Goal: Task Accomplishment & Management: Complete application form

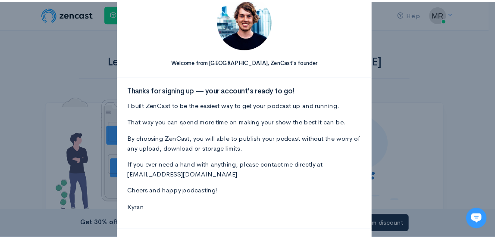
scroll to position [71, 0]
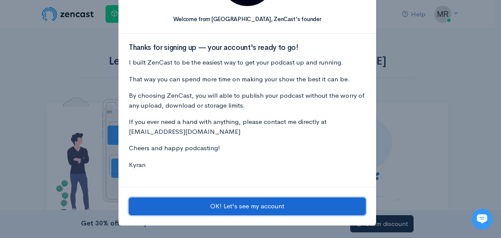
click at [260, 204] on button "OK! Let's see my account" at bounding box center [247, 207] width 237 height 18
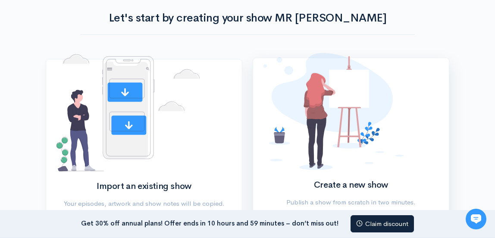
scroll to position [86, 0]
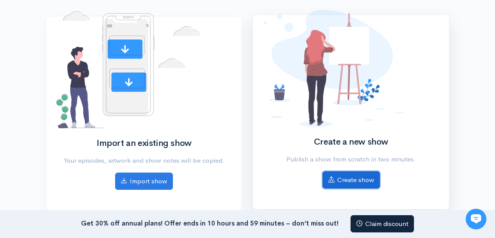
click at [346, 178] on link "Create show" at bounding box center [350, 181] width 57 height 18
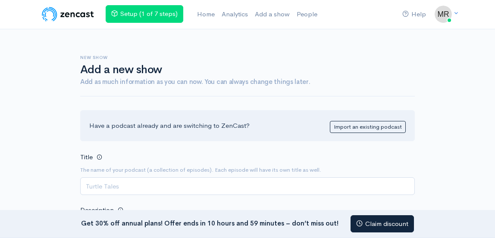
click at [157, 181] on input "Title" at bounding box center [247, 187] width 334 height 18
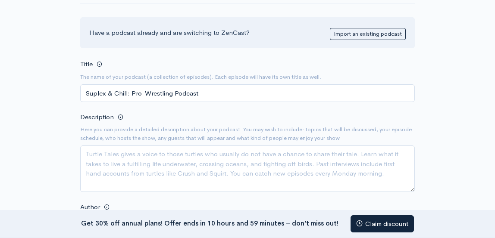
scroll to position [105, 0]
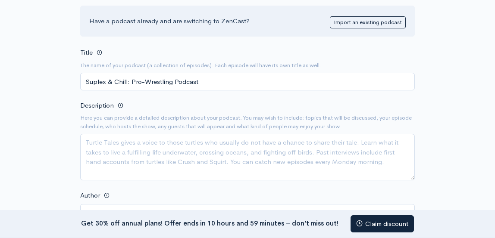
type input "Suplex & Chill: Pro-Wrestling Podcast"
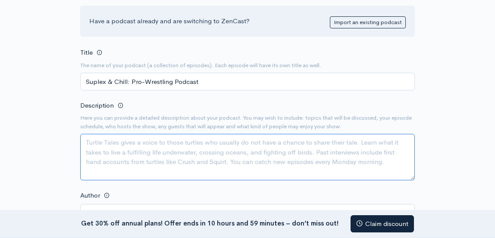
click at [229, 161] on textarea "Description" at bounding box center [247, 157] width 334 height 47
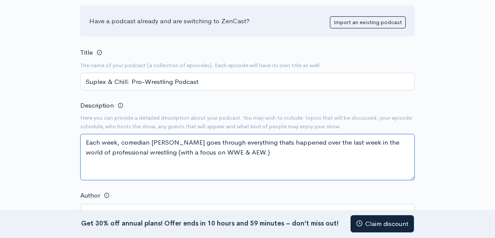
click at [266, 154] on textarea "Each week, comedian Kd Hinken goes through everything thats happened over the l…" at bounding box center [247, 157] width 334 height 47
click at [292, 153] on textarea "Each week, comedian Kd Hinken goes through everything thats happened over the l…" at bounding box center [247, 157] width 334 height 47
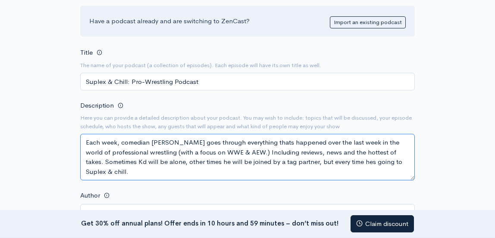
drag, startPoint x: 117, startPoint y: 172, endPoint x: 83, endPoint y: 138, distance: 47.5
click at [83, 138] on textarea "Each week, comedian Kd Hinken goes through everything thats happened over the l…" at bounding box center [247, 157] width 334 height 47
type textarea "Each week, comedian Kd Hinken goes through everything thats happened over the l…"
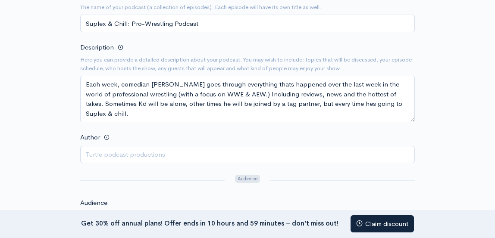
scroll to position [148, 0]
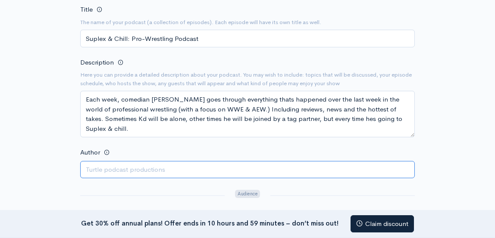
click at [162, 170] on input "Author" at bounding box center [247, 170] width 334 height 18
click at [128, 175] on input "Kd Hinken" at bounding box center [247, 170] width 334 height 18
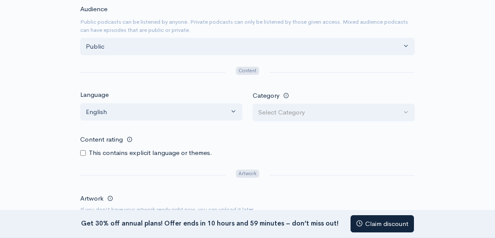
scroll to position [374, 0]
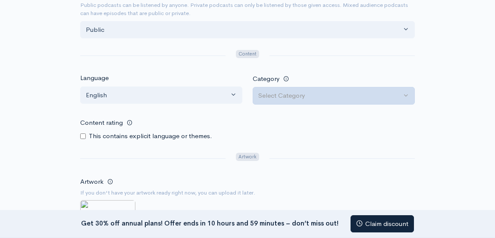
type input "[PERSON_NAME] | Kd Comedy Podcasts"
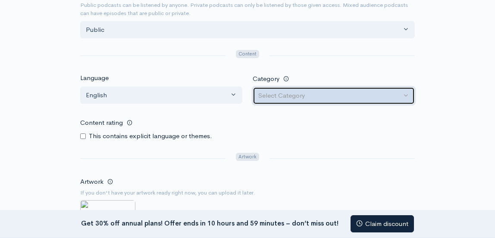
click at [317, 93] on div "Select Category" at bounding box center [329, 96] width 143 height 10
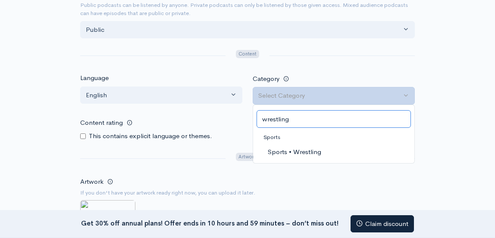
type input "wrestling"
click at [304, 150] on span "Sports • Wrestling" at bounding box center [294, 152] width 53 height 10
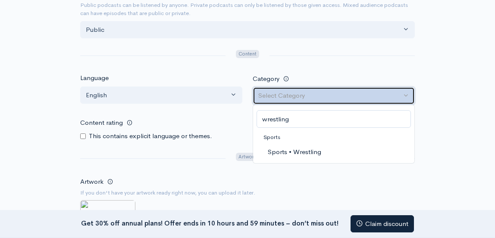
select select "Sports > Wrestling"
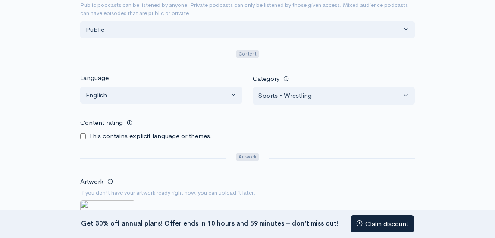
click at [312, 138] on div "This contains explicit language or themes." at bounding box center [247, 136] width 334 height 10
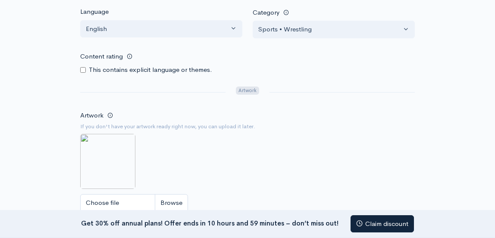
scroll to position [460, 0]
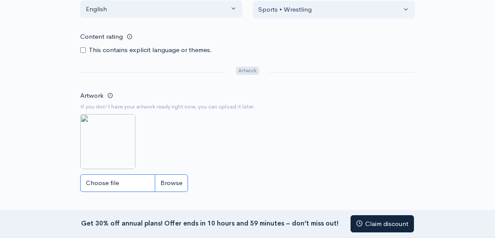
click at [181, 178] on input "Choose file" at bounding box center [134, 184] width 108 height 18
type input "C:\fakepath\Suplex and chill rss title v1 - metal sign.png"
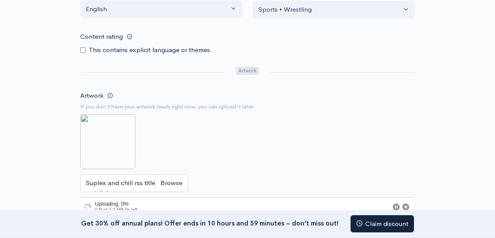
click at [304, 143] on div "Artwork If you don't have your artwork ready right now, you can upload it later…" at bounding box center [247, 153] width 334 height 127
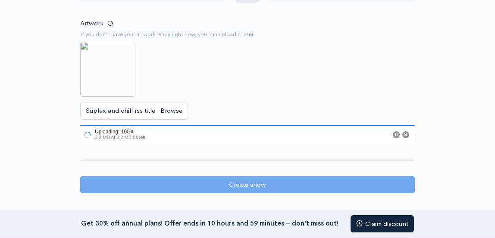
scroll to position [546, 0]
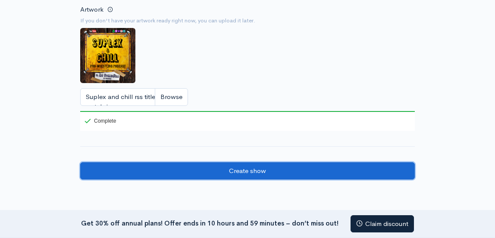
click at [246, 168] on input "Create show" at bounding box center [247, 171] width 334 height 18
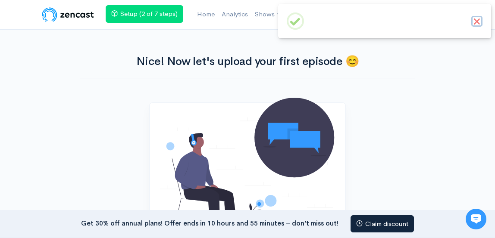
click at [477, 22] on button "×" at bounding box center [476, 21] width 11 height 11
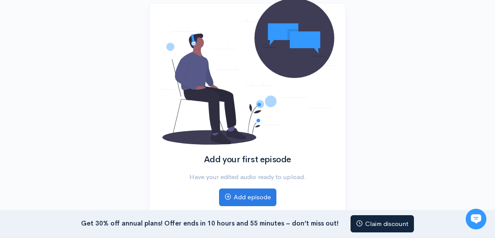
scroll to position [133, 0]
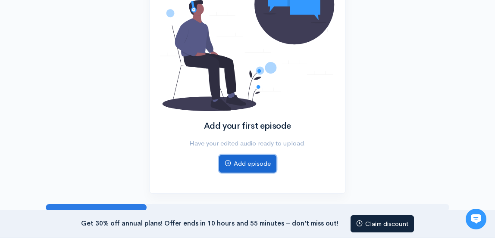
click at [252, 162] on link "Add episode" at bounding box center [247, 164] width 57 height 18
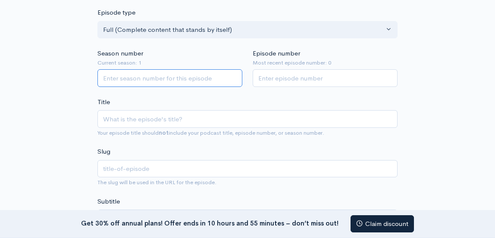
click at [163, 81] on input "Season number" at bounding box center [169, 78] width 145 height 18
type input "1"
click at [235, 74] on input "1" at bounding box center [169, 78] width 145 height 18
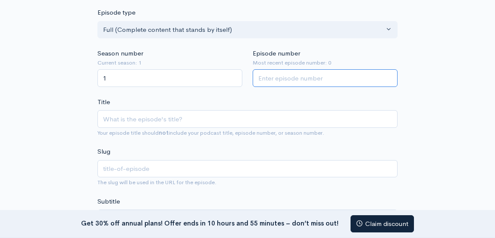
click at [388, 73] on input "Episode number" at bounding box center [325, 78] width 145 height 18
type input "1"
click at [387, 75] on input "1" at bounding box center [325, 78] width 145 height 18
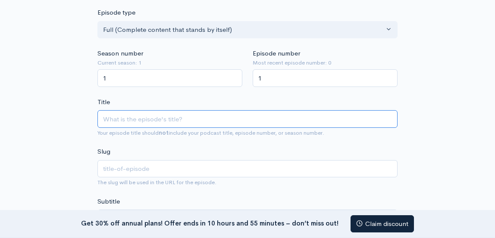
click at [148, 119] on input "Title" at bounding box center [247, 119] width 300 height 18
type input "F"
type input "f"
type input "Fo"
type input "fo"
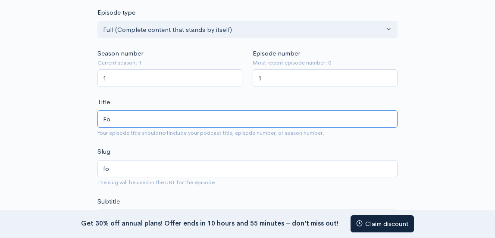
type input "For"
type input "for"
type input "Forb"
type input "forb"
type input "Forbi"
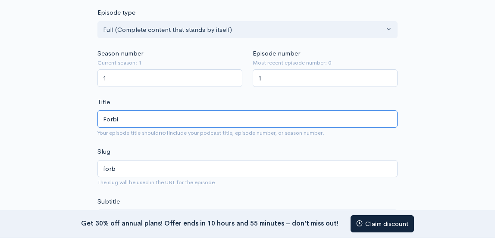
type input "forbi"
type input "Forbid"
type input "forbid"
type input "Forbidd"
type input "forbidd"
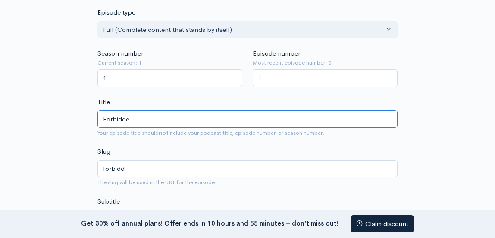
type input "Forbidden"
type input "forbidden"
type input "Forbidden D"
type input "forbidden-d"
type input "Forbidden Do"
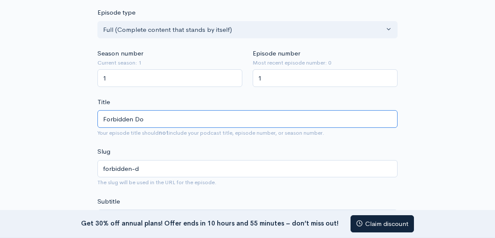
type input "forbidden-do"
type input "Forbidden Door"
type input "forbidden-door"
type input "Forbidden Door s"
type input "forbidden-door-s"
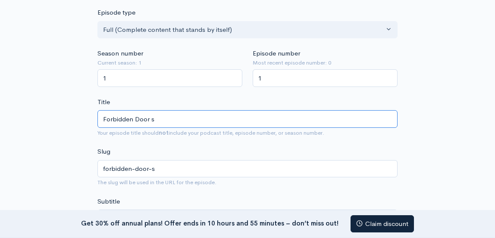
type input "Forbidden Door sl"
type input "forbidden-door-sl"
type input "Forbidden Door sla"
type input "forbidden-door-sla"
type input "Forbidden Door slam"
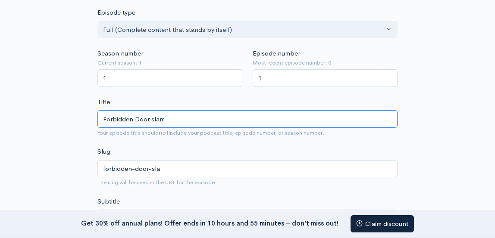
type input "forbidden-door-slam"
type input "Forbidden Door slams"
type input "forbidden-door-slams"
type input "Forbidden Door slams on"
type input "forbidden-door-slams-on"
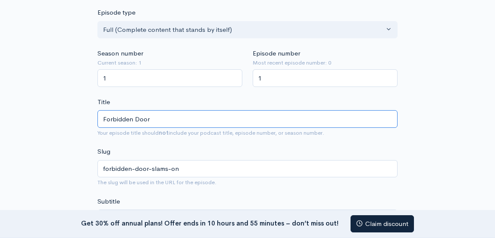
type input "Forbidden Door"
type input "forbidden-door"
type input "Forbidden Door 2"
type input "forbidden-door-2"
type input "Forbidden Door 20"
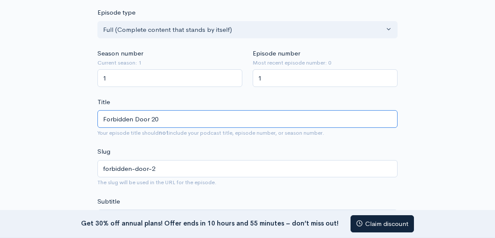
type input "forbidden-door-20"
type input "Forbidden Door 202"
type input "forbidden-door-202"
type input "Forbidden Door 2025"
type input "forbidden-door-2025"
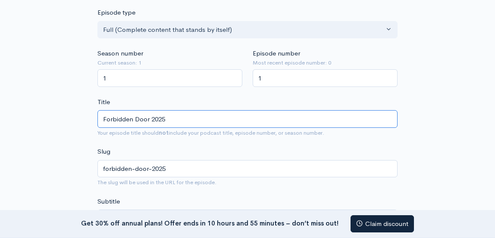
type input "RForbidden Door 2025"
type input "rforbidden-door-2025"
type input "RaForbidden Door 2025"
type input "raforbidden-door-2025"
type input "RamForbidden Door 2025"
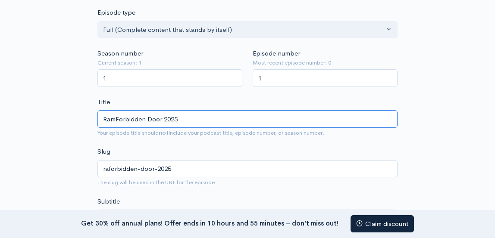
type input "ramforbidden-door-2025"
type input "RampForbidden Door 2025"
type input "rampforbidden-door-2025"
type input "RampaForbidden Door 2025"
type input "rampaforbidden-door-2025"
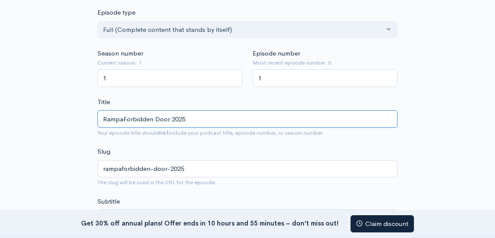
type input "RampagForbidden Door 2025"
type input "rampagforbidden-door-2025"
type input "RampageForbidden Door 2025"
type input "rampageforbidden-door-2025"
type input "Rampage Forbidden Door 2025"
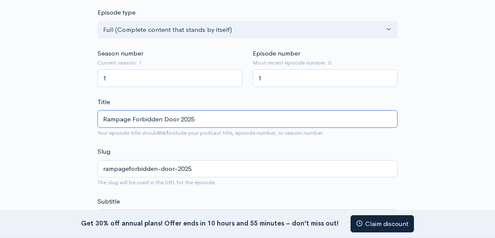
type input "rampage-forbidden-door-2025"
type input "Rampage JForbidden Door 2025"
type input "rampage-jforbidden-door-2025"
type input "Rampage JaForbidden Door 2025"
type input "rampage-jaforbidden-door-2025"
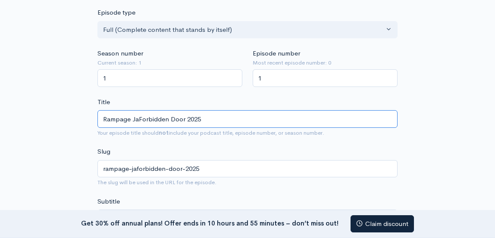
type input "Rampage JacForbidden Door 2025"
type input "rampage-jacforbidden-door-2025"
type input "Rampage JackForbidden Door 2025"
type input "rampage-jackforbidden-door-2025"
type input "Rampage JacksForbidden Door 2025"
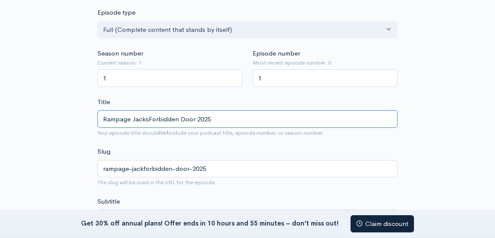
type input "rampage-jacksforbidden-door-2025"
type input "Rampage JacksoForbidden Door 2025"
type input "rampage-jacksoforbidden-door-2025"
type input "Rampage JacksonForbidden Door 2025"
type input "rampage-jacksonforbidden-door-2025"
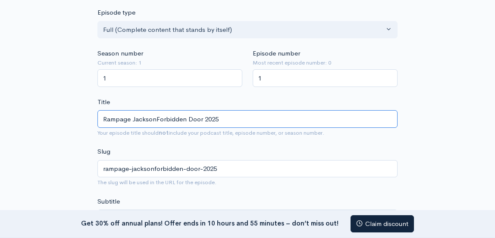
type input "Rampage JacksonsForbidden Door 2025"
type input "rampage-jacksonsforbidden-door-2025"
type input "Rampage Jacksons Forbidden Door 2025"
type input "rampage-jacksons-forbidden-door-2025"
type input "Rampage Jacksons sForbidden Door 2025"
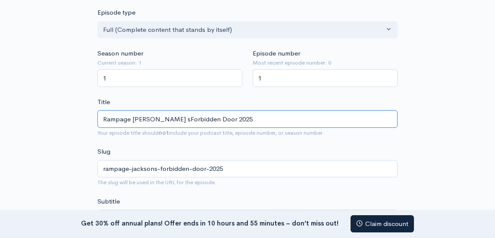
type input "rampage-jacksons-sforbidden-door-2025"
type input "Rampage Jacksons soForbidden Door 2025"
type input "rampage-jacksons-soforbidden-door-2025"
type input "Rampage Jacksons sonForbidden Door 2025"
type input "rampage-jacksons-sonforbidden-door-2025"
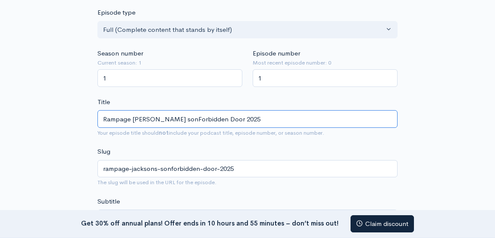
type input "Rampage Jacksons son Forbidden Door 2025"
type input "rampage-jacksons-son-forbidden-door-2025"
type input "Rampage Jacksons son aForbidden Door 2025"
type input "rampage-jacksons-son-aforbidden-door-2025"
type input "Rampage Jacksons son atForbidden Door 2025"
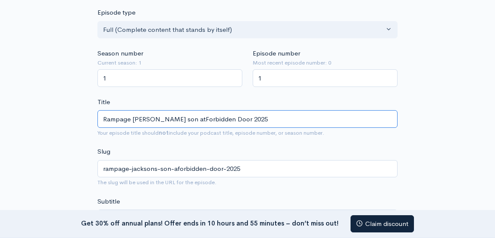
type input "rampage-jacksons-son-atforbidden-door-2025"
type input "Rampage Jacksons son attForbidden Door 2025"
type input "rampage-jacksons-son-attforbidden-door-2025"
type input "Rampage Jacksons son attaForbidden Door 2025"
type input "rampage-jacksons-son-attaforbidden-door-2025"
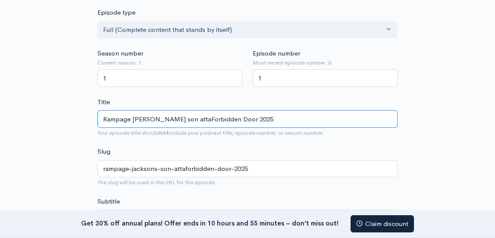
type input "Rampage Jacksons son attacForbidden Door 2025"
type input "rampage-jacksons-son-attacforbidden-door-2025"
type input "Rampage Jacksons son attackForbidden Door 2025"
type input "rampage-jacksons-son-attackforbidden-door-2025"
type input "Rampage Jacksons son attacksForbidden Door 2025"
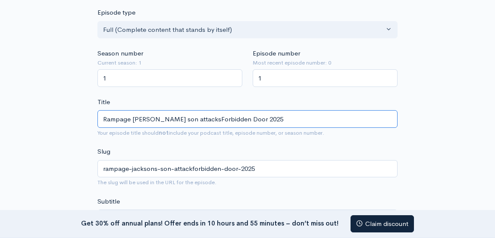
type input "rampage-jacksons-son-attacksforbidden-door-2025"
type input "Rampage Jacksons son attacks Forbidden Door 2025"
type input "rampage-jacksons-son-attacks-forbidden-door-2025"
type input "Rampage Jacksons son attacks IForbidden Door 2025"
type input "rampage-jacksons-son-attacks-iforbidden-door-2025"
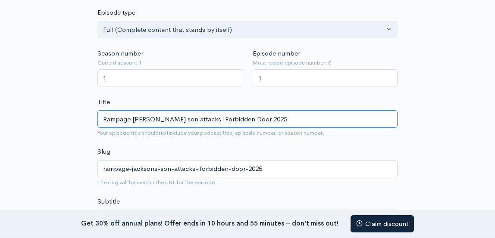
type input "Rampage Jacksons son attacks InForbidden Door 2025"
type input "rampage-jacksons-son-attacks-inforbidden-door-2025"
type input "Rampage Jacksons son attacks IndForbidden Door 2025"
type input "rampage-jacksons-son-attacks-indforbidden-door-2025"
type input "Rampage Jacksons son attacks IndiForbidden Door 2025"
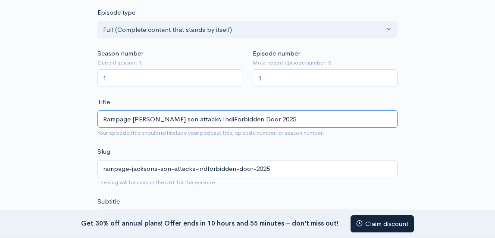
type input "rampage-jacksons-son-attacks-indiforbidden-door-2025"
type input "Rampage Jacksons son attacks IndieForbidden Door 2025"
type input "rampage-jacksons-son-attacks-indieforbidden-door-2025"
type input "Rampage Jacksons son attacks Indie Forbidden Door 2025"
type input "rampage-jacksons-son-attacks-indie-forbidden-door-2025"
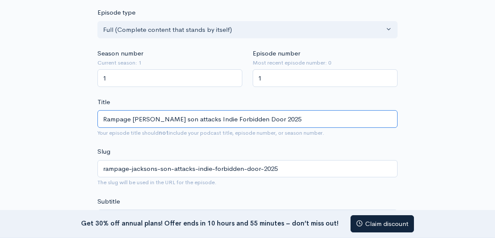
type input "Rampage Jacksons son attacks Indie WForbidden Door 2025"
type input "rampage-jacksons-son-attacks-indie-wforbidden-door-2025"
type input "Rampage Jacksons son attacks Indie WreForbidden Door 2025"
type input "rampage-jacksons-son-attacks-indie-wreforbidden-door-2025"
type input "Rampage Jacksons son attacks Indie WresForbidden Door 2025"
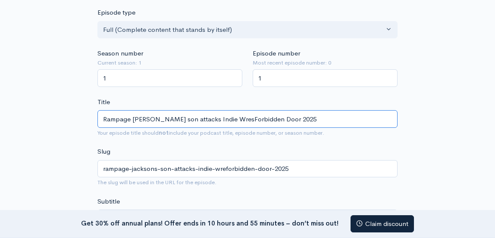
type input "rampage-jacksons-son-attacks-indie-wresforbidden-door-2025"
type input "Rampage Jacksons son attacks Indie WrestForbidden Door 2025"
type input "rampage-jacksons-son-attacks-indie-wrestforbidden-door-2025"
type input "Rampage Jacksons son attacks Indie WrestlForbidden Door 2025"
type input "rampage-jacksons-son-attacks-indie-wrestlforbidden-door-2025"
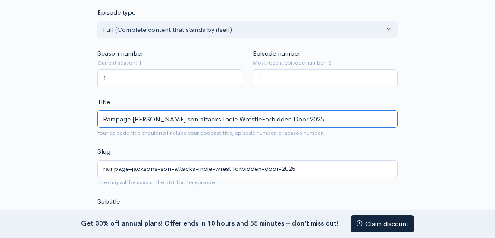
type input "Rampage Jacksons son attacks Indie WrestlerForbidden Door 2025"
type input "rampage-jacksons-son-attacks-indie-wrestlerforbidden-door-2025"
type input "Rampage Jacksons son attacks Indie Wrestler Forbidden Door 2025"
type input "rampage-jacksons-son-attacks-indie-wrestler-forbidden-door-2025"
click at [315, 122] on input "Rampage Jacksons son attacks Indie Wrestler | Forbidden Door 2025" at bounding box center [247, 119] width 300 height 18
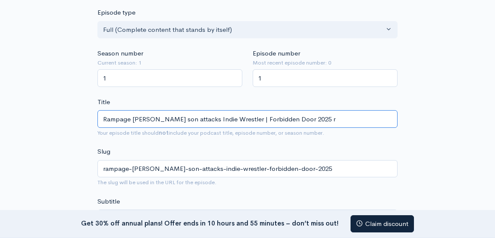
type input "Rampage Jacksons son attacks Indie Wrestler | Forbidden Door 2025 re"
type input "rampage-jacksons-son-attacks-indie-wrestler-forbidden-door-2025-re"
type input "Rampage Jacksons son attacks Indie Wrestler | Forbidden Door 2025 rev"
type input "rampage-jacksons-son-attacks-indie-wrestler-forbidden-door-2025-rev"
type input "Rampage Jacksons son attacks Indie Wrestler | Forbidden Door 2025 revi"
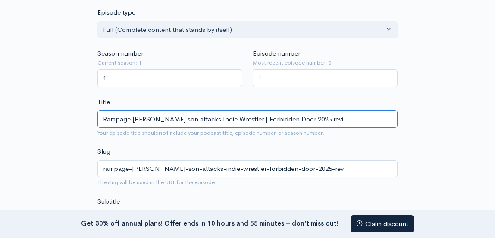
type input "rampage-jacksons-son-attacks-indie-wrestler-forbidden-door-2025-revi"
type input "Rampage Jacksons son attacks Indie Wrestler | Forbidden Door 2025 review"
type input "rampage-jacksons-son-attacks-indie-wrestler-forbidden-door-2025-review"
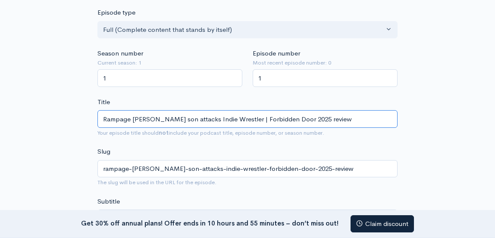
click at [342, 116] on input "Rampage Jacksons son attacks Indie Wrestler | Forbidden Door 2025 review" at bounding box center [247, 119] width 300 height 18
click at [241, 120] on input "Rampage Jacksons son attacks Indie Wrestler | Forbidden Door 2025 review" at bounding box center [247, 119] width 300 height 18
type input "Rampage Jacksons son attacks Indie Wrestler | AForbidden Door 2025 review"
type input "rampage-jacksons-son-attacks-indie-wrestler-aforbidden-door-2025-review"
type input "Rampage Jacksons son attacks Indie Wrestler | AEWForbidden Door 2025 review"
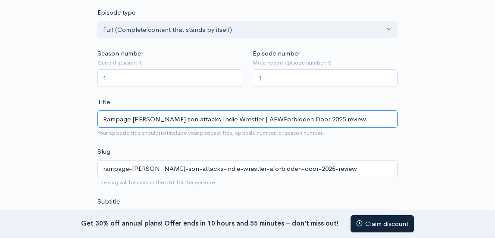
type input "rampage-jacksons-son-attacks-indie-wrestler-aewforbidden-door-2025-review"
type input "Rampage Jacksons son attacks Indie Wrestler | AEW Forbidden Door 2025 review"
type input "rampage-jacksons-son-attacks-indie-wrestler-aew-forbidden-door-2025-review"
click at [319, 119] on input "Rampage Jacksons son attacks Indie Wrestler | AEW Forbidden Door 2025 review" at bounding box center [247, 119] width 300 height 18
type input "Rampage Jacksons son attacks Indie Wrestler | AEW Forbidden Door 2025 review"
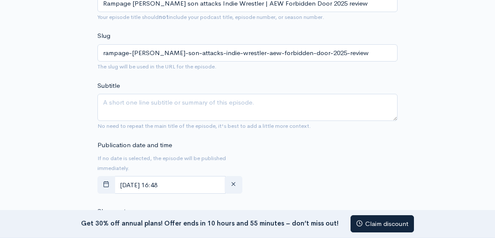
scroll to position [330, 0]
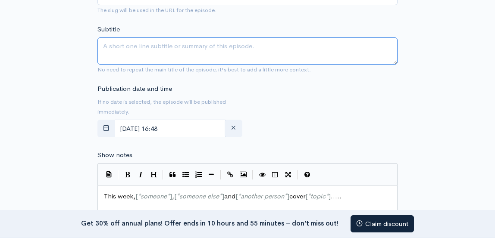
click at [212, 53] on textarea "Subtitle" at bounding box center [247, 50] width 300 height 27
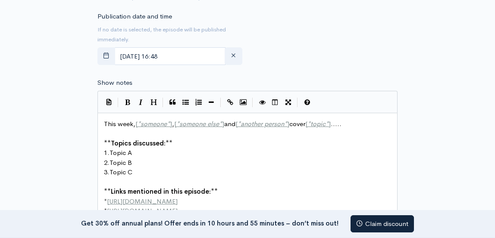
scroll to position [468, 0]
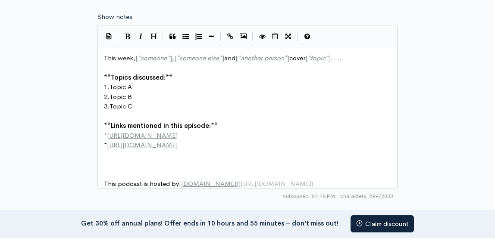
type textarea "Raja Jackson attacks a wrestler for slamming his Forbidden Door"
click at [182, 74] on pre "** Topics discussed: **" at bounding box center [250, 78] width 297 height 10
type textarea "**Topics discussed:**"
click at [111, 56] on span "This week, [ * someone * ] , [ * someone else * ] and [ * another person * ] co…" at bounding box center [222, 58] width 237 height 8
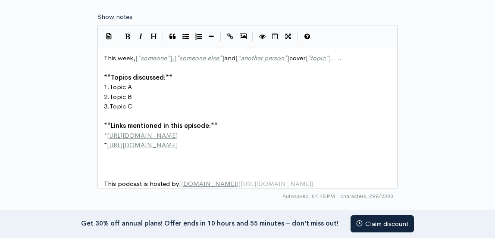
type textarea "This week, [*someone*], [*someone else*] and [*another person*] cover [*topic*]…"
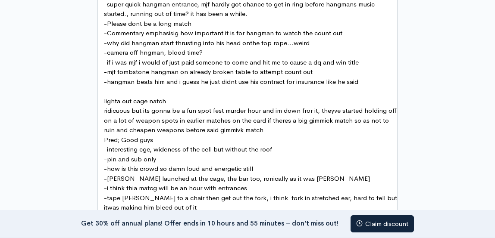
scroll to position [0, 0]
click at [151, 97] on span "lighta out cage natch" at bounding box center [135, 101] width 62 height 8
type textarea "M"
type textarea "s"
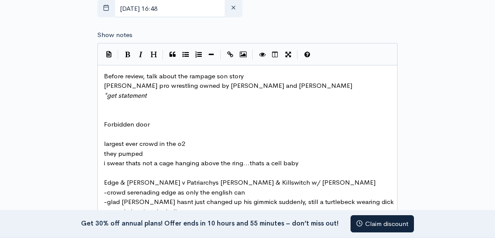
scroll to position [438, 0]
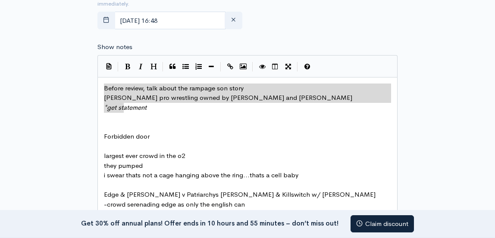
type textarea "Before review, talk about the rampage son story knox pro wrestling owned by rik…"
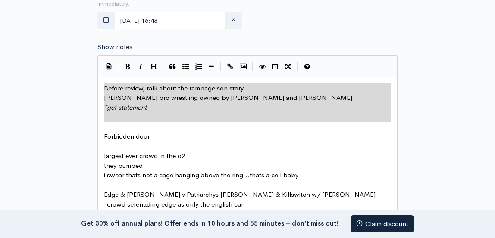
drag, startPoint x: 103, startPoint y: 90, endPoint x: 140, endPoint y: 125, distance: 51.0
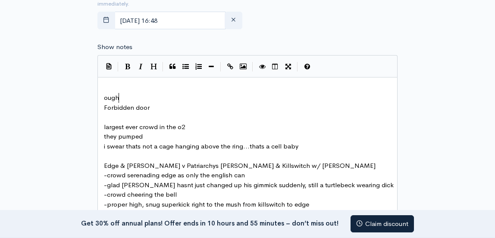
type textarea "ough"
type textarea "Rough sb"
type textarea "show notes from AEW Forbidden Door."
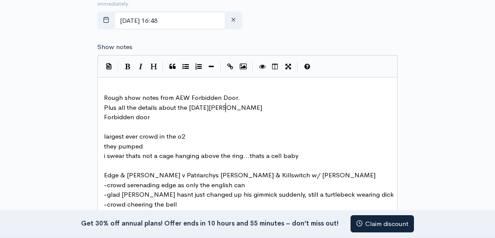
scroll to position [3, 122]
type textarea "Plus all the details about the Raja Jackson incident in Rikishis"
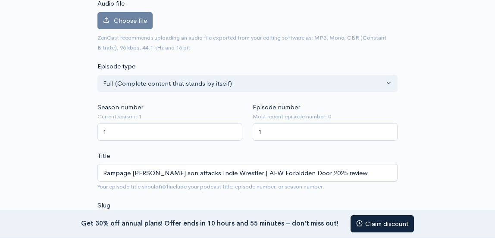
scroll to position [201, 0]
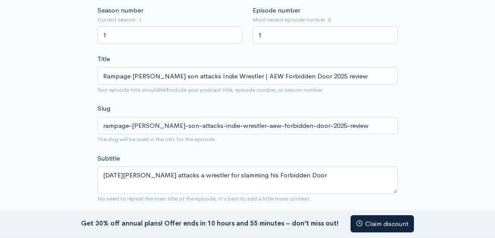
type textarea "& Gangrels school"
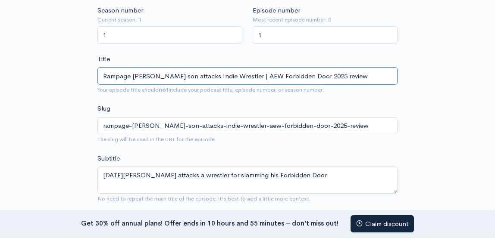
click at [236, 77] on input "Rampage Jacksons son attacks Indie Wrestler | AEW Forbidden Door 2025 review" at bounding box center [247, 76] width 300 height 18
click at [194, 78] on input "Rampage Jacksons son attacks Indie Wrestler | AEW Forbidden Door 2025 review" at bounding box center [247, 76] width 300 height 18
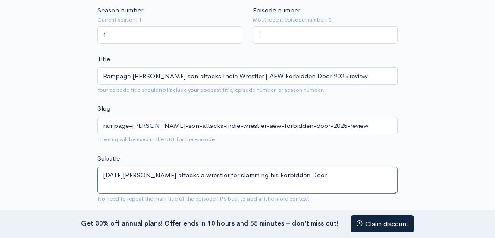
drag, startPoint x: 309, startPoint y: 171, endPoint x: 193, endPoint y: 179, distance: 116.2
click at [193, 179] on textarea "Raja Jackson attacks a wrestler for slamming his Forbidden Door" at bounding box center [247, 180] width 300 height 27
drag, startPoint x: 364, startPoint y: 174, endPoint x: 64, endPoint y: 165, distance: 300.1
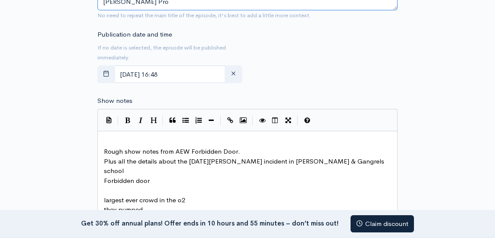
scroll to position [481, 0]
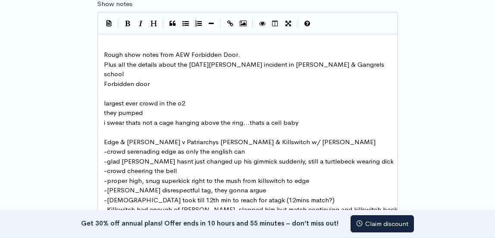
type textarea "Raja Jackson attacks a wrestler that works for Gangrel and Rikishis company Kno…"
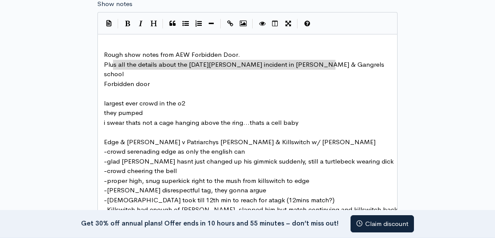
type textarea "Plus all the details about the Raja Jackson incident in Rikishi & Gangrels scho…"
drag, startPoint x: 343, startPoint y: 63, endPoint x: 72, endPoint y: 61, distance: 271.1
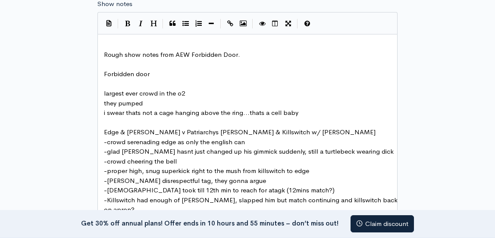
click at [127, 43] on pre "​" at bounding box center [250, 46] width 297 height 10
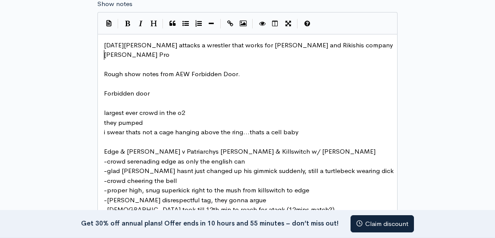
click at [154, 89] on pre "Forbidden door" at bounding box center [250, 94] width 297 height 10
type textarea "r"
click at [149, 99] on pre "​" at bounding box center [250, 104] width 297 height 10
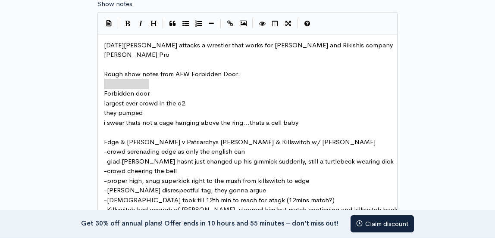
drag, startPoint x: 157, startPoint y: 82, endPoint x: 81, endPoint y: 80, distance: 75.9
type textarea "Forbidden door"
click at [125, 26] on icon "Bold" at bounding box center [127, 23] width 5 height 6
click at [155, 25] on icon "Heading" at bounding box center [153, 23] width 6 height 6
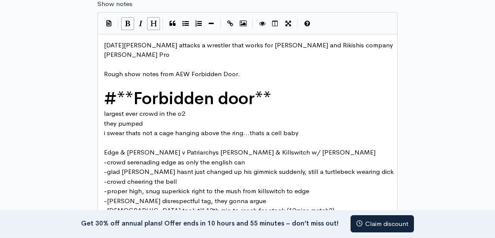
click at [155, 25] on icon "Heading" at bounding box center [153, 23] width 6 height 6
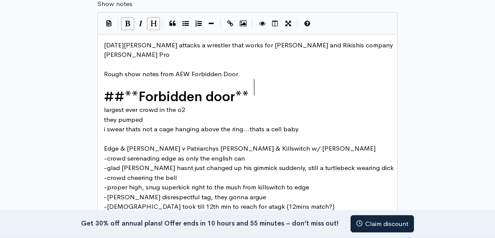
scroll to position [3, 0]
type textarea "## **"
drag, startPoint x: 141, startPoint y: 83, endPoint x: 99, endPoint y: 89, distance: 42.7
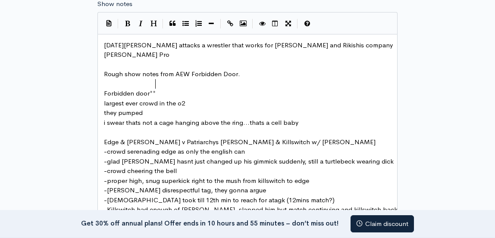
click at [160, 89] on pre "Forbidden door**" at bounding box center [250, 94] width 297 height 10
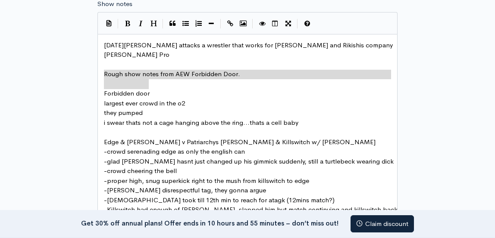
type textarea "Forbidden door"
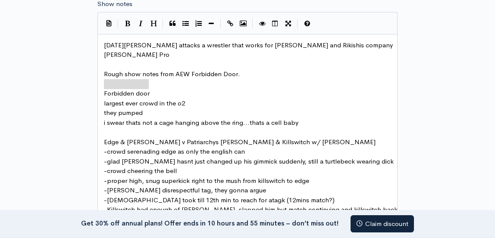
drag, startPoint x: 151, startPoint y: 87, endPoint x: 96, endPoint y: 81, distance: 55.0
click at [122, 23] on button "Bold" at bounding box center [127, 23] width 13 height 13
click at [151, 24] on icon "Heading" at bounding box center [153, 23] width 6 height 6
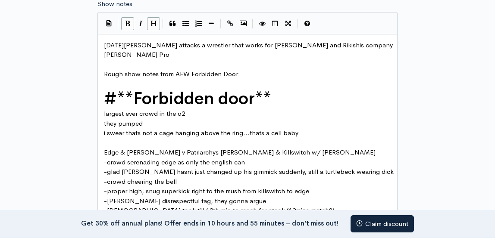
click at [117, 88] on span "#" at bounding box center [110, 99] width 13 height 22
click at [263, 90] on span "**" at bounding box center [263, 99] width 16 height 22
type textarea "Notes"
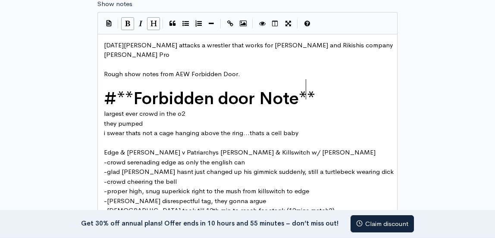
scroll to position [3, 19]
type textarea "# **Forbidden door Notes**"
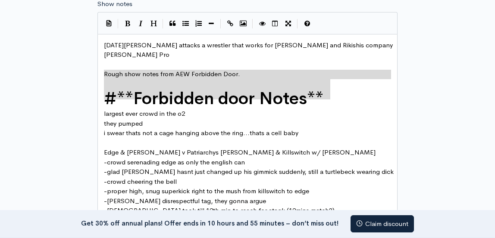
drag, startPoint x: 337, startPoint y: 91, endPoint x: 62, endPoint y: 76, distance: 274.9
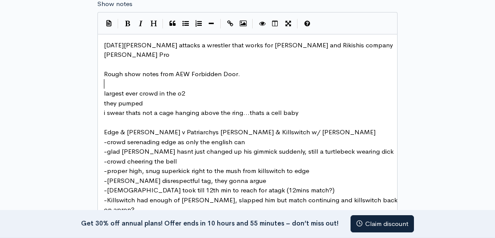
click at [104, 89] on span "largest ever crowd in the o2" at bounding box center [144, 93] width 81 height 8
type textarea "-"
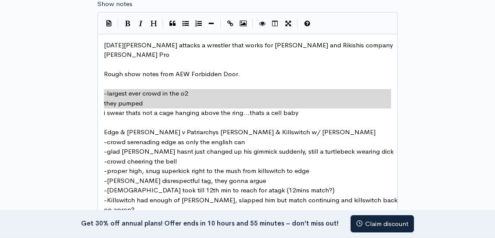
type textarea "-largest ever crowd in the o2 they pumped i swear thats not a cage hanging abov…"
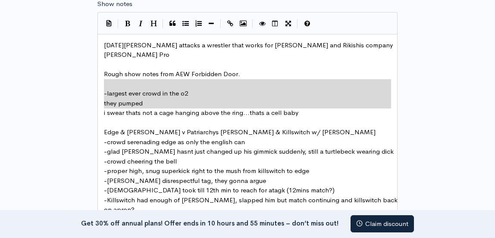
drag, startPoint x: 134, startPoint y: 112, endPoint x: 101, endPoint y: 84, distance: 42.5
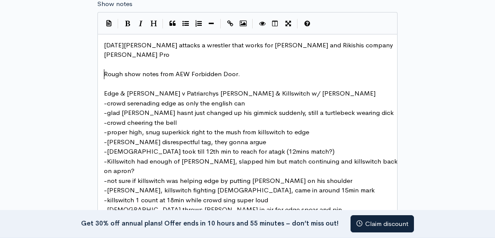
click at [334, 89] on pre "Edge & Christian v Patriarchys Kipp Sabian & Killswitch w/ Momma Wayne" at bounding box center [250, 94] width 297 height 10
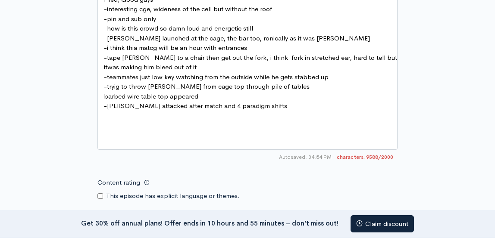
scroll to position [2290, 0]
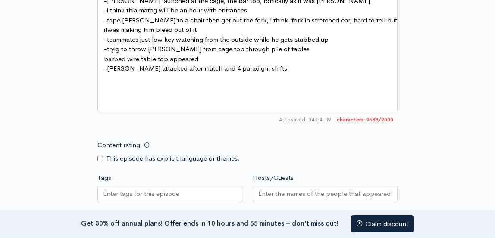
click at [134, 186] on div at bounding box center [169, 194] width 145 height 16
type input "wwe"
type input "aew"
type input "ufc"
type input "rampage jackson"
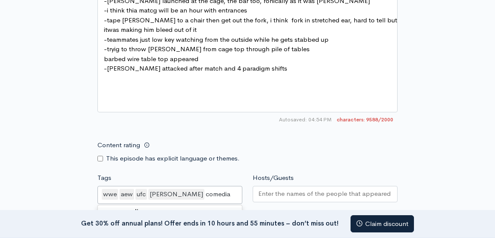
type input "comedian"
type input "comedy"
type input "wrestling"
type input "pro wrestling"
type input "stupid"
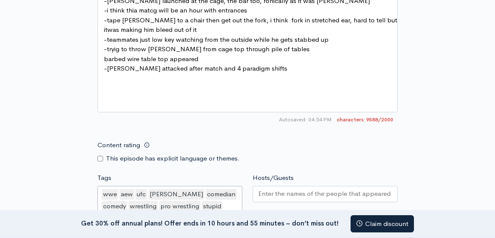
type input "interesting"
type input "funny"
type input "sports"
type input "sport"
type input "wcw"
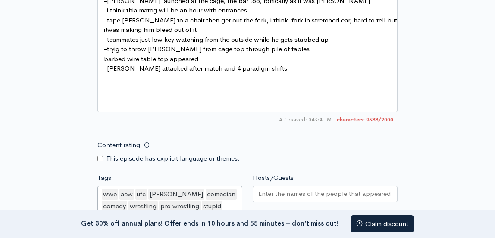
type input "tna"
type input "hulk hogan"
click at [329, 189] on input "Hosts/Guests" at bounding box center [325, 194] width 134 height 10
drag, startPoint x: 315, startPoint y: 134, endPoint x: 410, endPoint y: 139, distance: 95.4
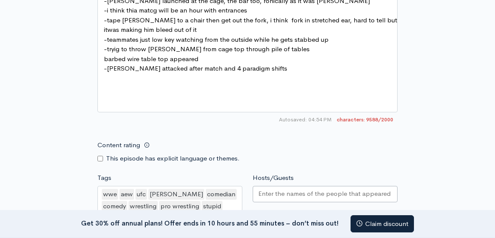
drag, startPoint x: 344, startPoint y: 129, endPoint x: 434, endPoint y: 127, distance: 90.1
type input "Kd HInken"
click at [312, 173] on div "Hosts/Guests Kd HInken Kd HInken" at bounding box center [324, 207] width 155 height 69
click at [274, 189] on div "Kd HInken" at bounding box center [285, 194] width 56 height 11
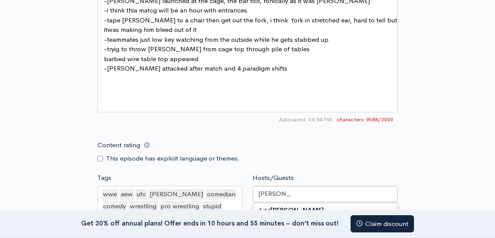
type input "Kd Hinken"
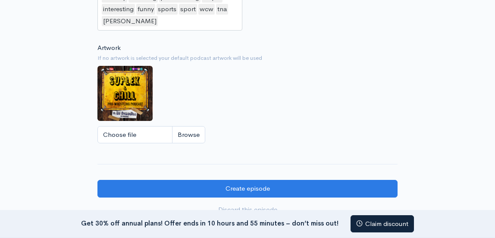
scroll to position [2521, 0]
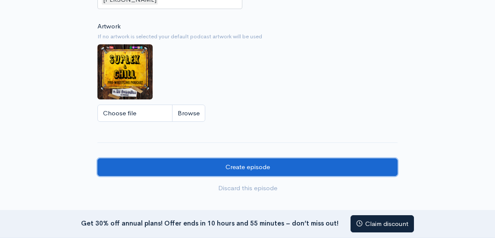
click at [237, 159] on input "Create episode" at bounding box center [247, 168] width 300 height 18
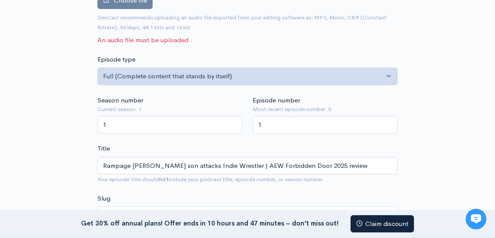
scroll to position [110, 0]
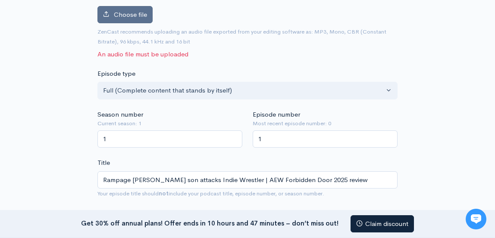
click at [116, 7] on label "Choose file" at bounding box center [124, 15] width 55 height 18
click at [0, 0] on input "Choose file" at bounding box center [0, 0] width 0 height 0
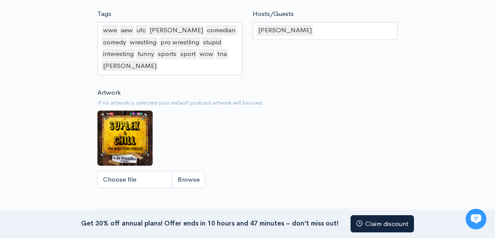
scroll to position [2582, 0]
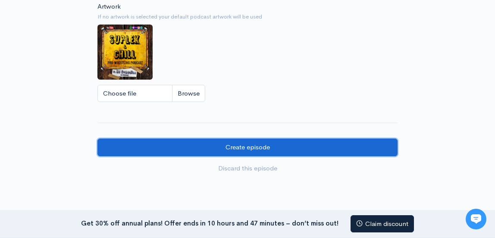
click at [268, 139] on input "Create episode" at bounding box center [247, 148] width 300 height 18
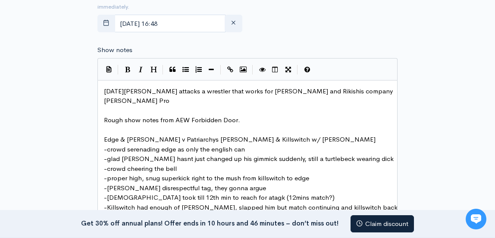
scroll to position [452, 0]
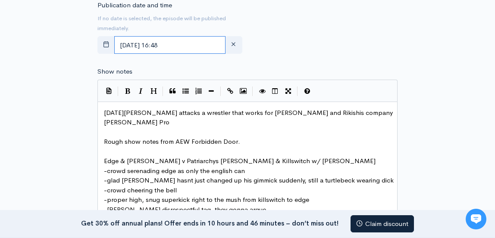
click at [199, 43] on input "August, 25 2025 16:48" at bounding box center [169, 45] width 111 height 18
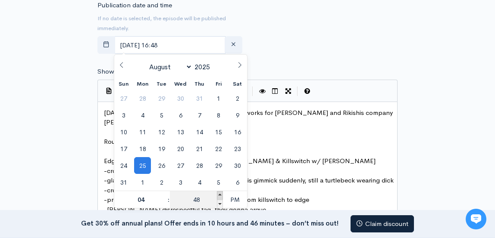
click at [221, 194] on span at bounding box center [220, 195] width 6 height 9
type input "August, 25 2025 16:53"
type input "53"
click at [221, 194] on span at bounding box center [220, 195] width 6 height 9
type input "August, 25 2025 16:58"
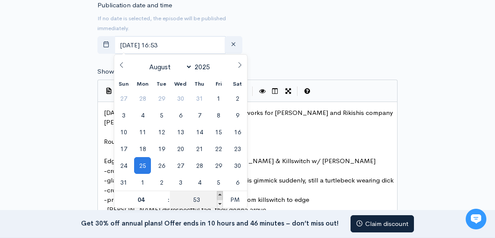
type input "58"
click at [221, 194] on span at bounding box center [220, 195] width 6 height 9
type input "August, 25 2025 17:00"
type input "05"
type input "00"
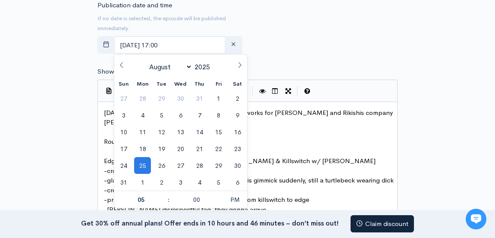
click at [301, 54] on div "Publication date and time If no date is selected, the episode will be published…" at bounding box center [247, 28] width 310 height 57
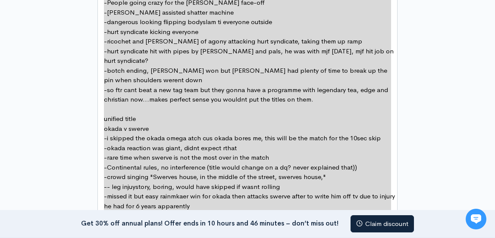
scroll to position [1134, 0]
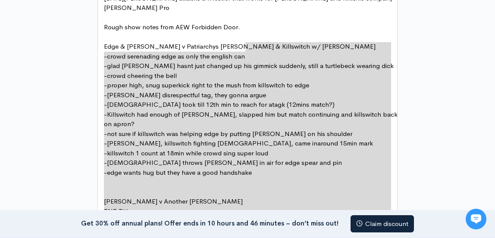
type textarea "Raja Jackson attacks a wrestler that works for Gangrel and Rikishis company Kno…"
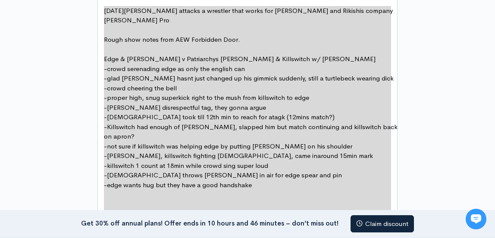
drag, startPoint x: 280, startPoint y: 169, endPoint x: 155, endPoint y: -44, distance: 246.6
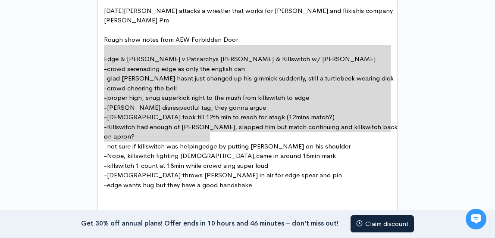
type textarea "Edge & Christian v Patriarchys Kipp Sabian & Killswitch w/ Momma Wayne - crowd …"
drag, startPoint x: 105, startPoint y: 50, endPoint x: 213, endPoint y: 135, distance: 138.0
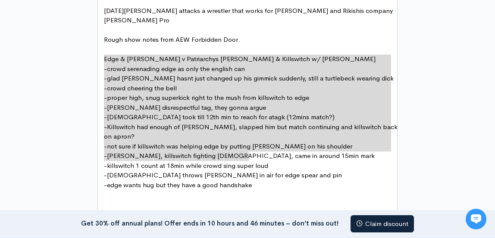
type textarea "- crowd serenading edge as only the english can - glad christian hasnt just cha…"
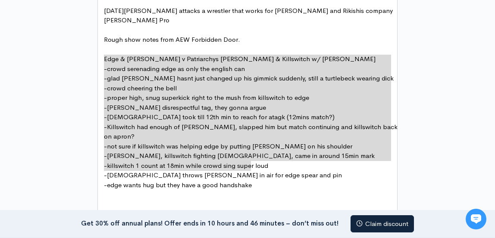
drag, startPoint x: 104, startPoint y: 59, endPoint x: 335, endPoint y: 167, distance: 255.4
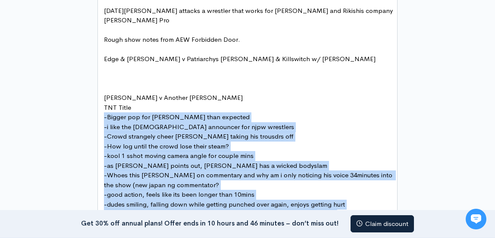
drag, startPoint x: 102, startPoint y: 106, endPoint x: 334, endPoint y: 200, distance: 250.2
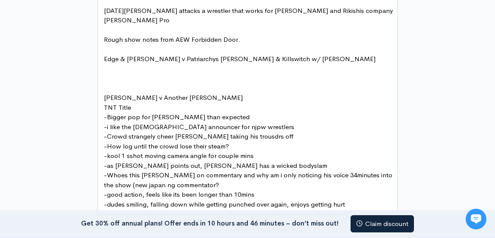
click at [275, 132] on pre "- Crowd strangely cheer Kyle taking his trousdrs off" at bounding box center [250, 137] width 297 height 10
click at [162, 152] on span "kool 1 sshot moving camera angle for couple mins" at bounding box center [180, 156] width 147 height 8
type textarea "- kool 1 sshot moving camera angle for couple mins"
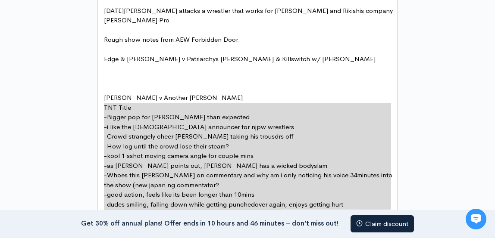
type textarea "- Bigger pop for Takahashi than expected - i like the japanese announcer for nj…"
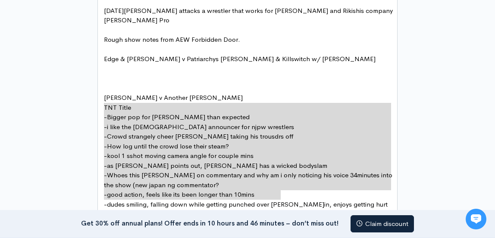
drag, startPoint x: 104, startPoint y: 106, endPoint x: 279, endPoint y: 206, distance: 200.9
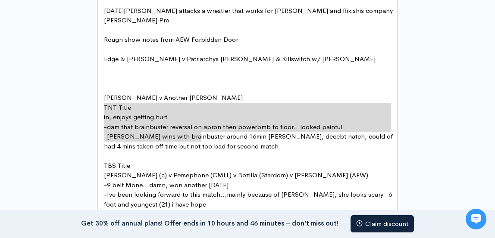
type textarea "in, enjoys getting hurt - dam that brainbuster reversal on apron then powerbmb …"
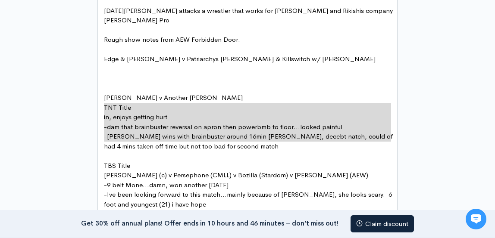
drag, startPoint x: 103, startPoint y: 106, endPoint x: 248, endPoint y: 142, distance: 149.6
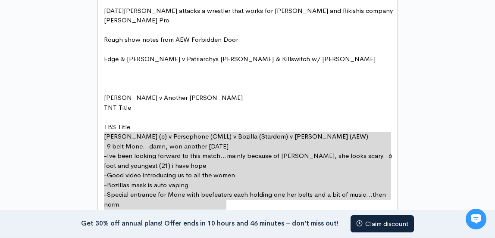
type textarea "- 9 belt Mone...damn, won another friday - Ive been looking forward to this mat…"
drag, startPoint x: 104, startPoint y: 139, endPoint x: 246, endPoint y: 205, distance: 155.8
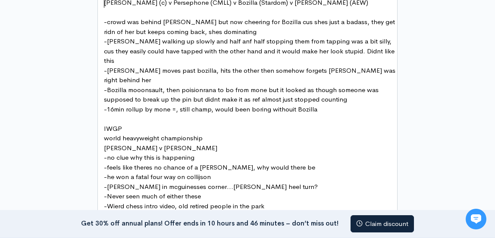
scroll to position [645, 0]
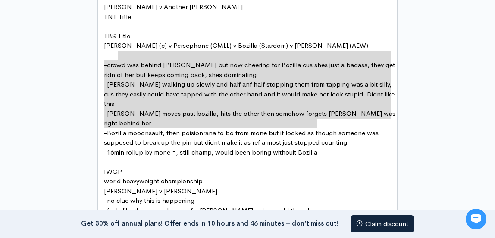
type textarea "rowd was behind windsor but now cheering for Bozilla cus shes just a badass, th…"
drag, startPoint x: 349, startPoint y: 126, endPoint x: 113, endPoint y: 56, distance: 246.1
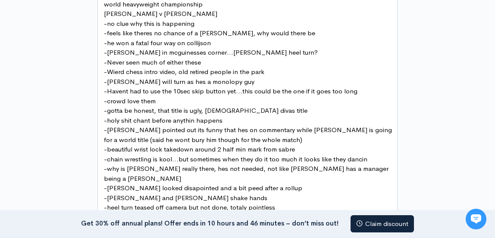
scroll to position [731, 0]
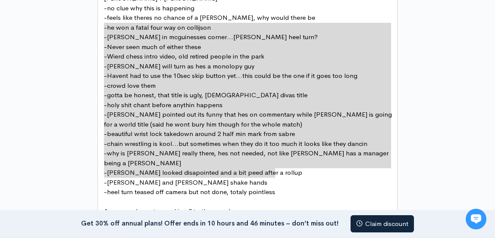
type textarea "- he won a fatal four way on collijson - Garcia in mcguinesses corner...garcia …"
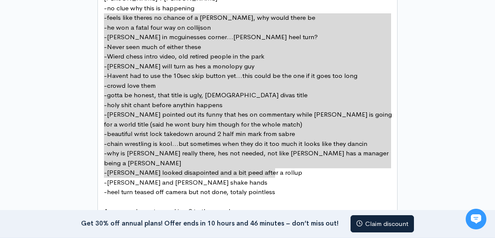
drag, startPoint x: 286, startPoint y: 172, endPoint x: 89, endPoint y: 18, distance: 249.6
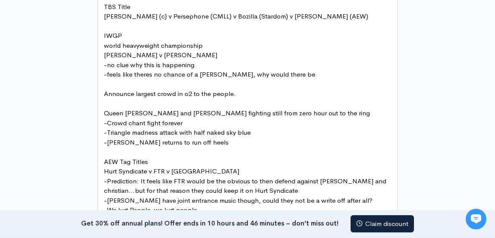
scroll to position [661, 0]
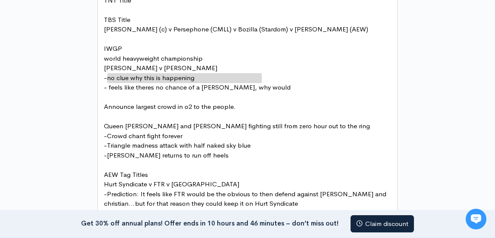
type textarea "- no clue why this is happening - feels like theres no chance of a nigel win, w…"
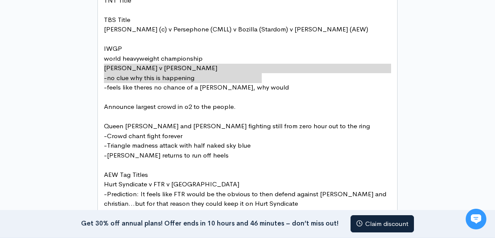
drag, startPoint x: 294, startPoint y: 79, endPoint x: 93, endPoint y: 68, distance: 201.6
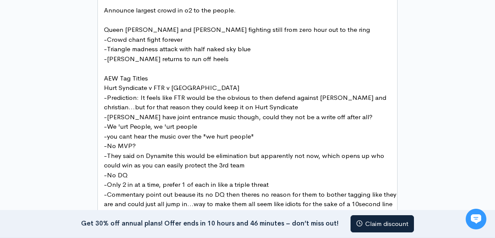
scroll to position [773, 0]
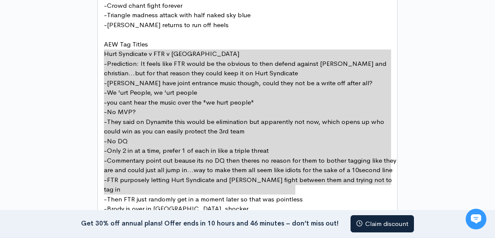
type textarea "- Prediction: It feels like FTR would be the obvious to then defend against Edg…"
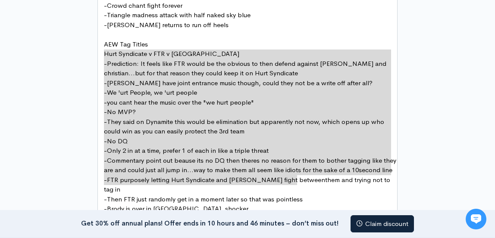
drag, startPoint x: 104, startPoint y: 54, endPoint x: 297, endPoint y: 182, distance: 232.0
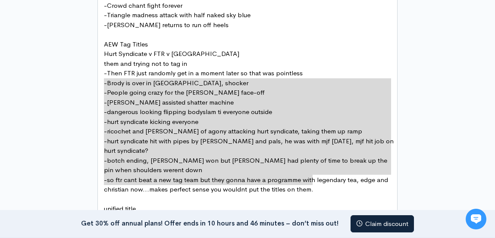
type textarea "- Then FTR just randomly get in a moment later so that was pointless - Brody is…"
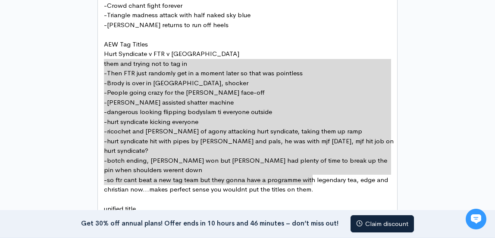
drag, startPoint x: 346, startPoint y: 184, endPoint x: 62, endPoint y: 66, distance: 307.2
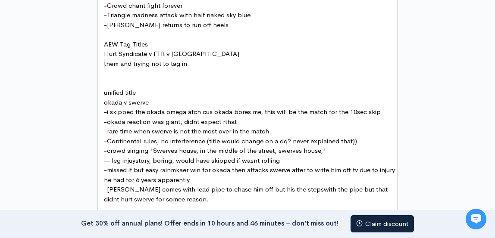
type textarea "them and trying not to tag in"
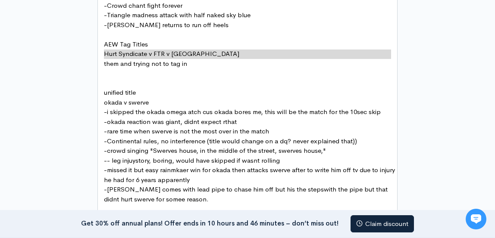
drag, startPoint x: 117, startPoint y: 65, endPoint x: 86, endPoint y: 53, distance: 33.4
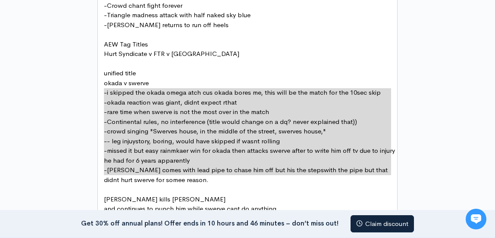
type textarea "- i skipped the okada omega atch cus okada bores me, this will be the match for…"
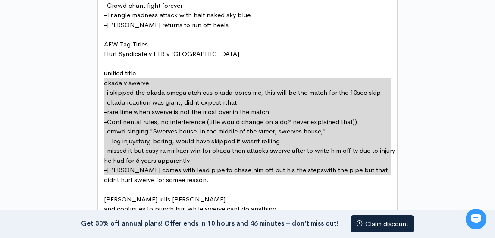
drag, startPoint x: 230, startPoint y: 179, endPoint x: 78, endPoint y: 85, distance: 178.4
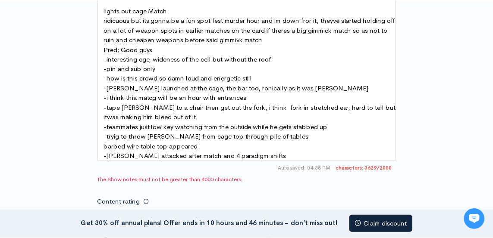
scroll to position [1340, 0]
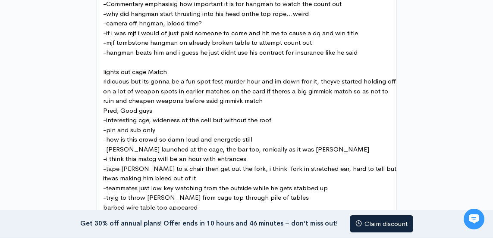
scroll to position [1243, 0]
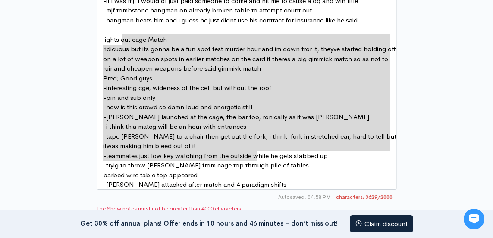
type textarea "ridicuous but its gonna be a fun spot fest murder hour and im down fror it, the…"
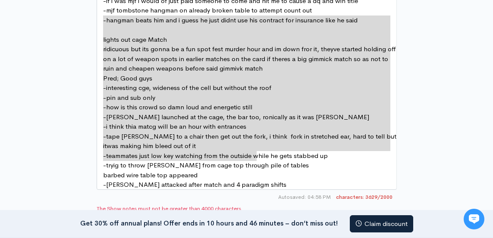
drag, startPoint x: 279, startPoint y: 160, endPoint x: 100, endPoint y: 23, distance: 225.6
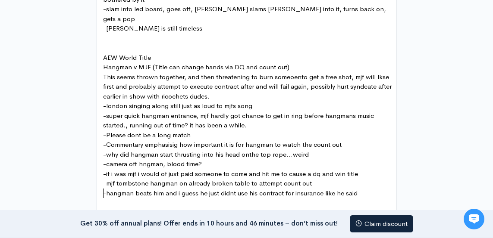
scroll to position [1039, 0]
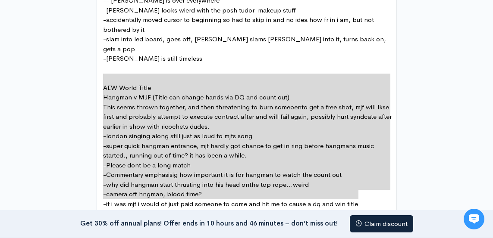
type textarea "Hangman v MJF (Title can change hands via DQ and count out) This seems thrown t…"
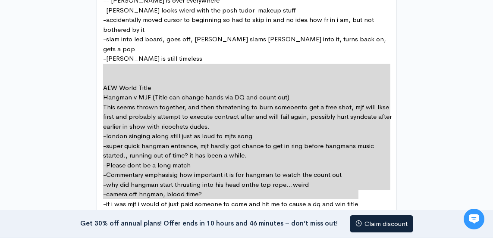
drag, startPoint x: 374, startPoint y: 190, endPoint x: 82, endPoint y: 70, distance: 316.1
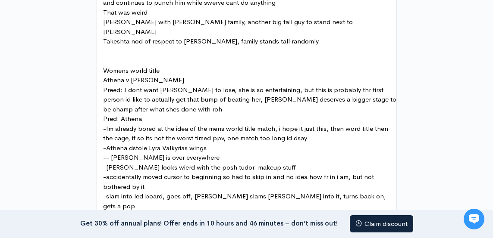
scroll to position [879, 0]
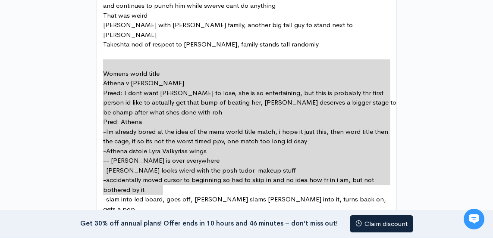
type textarea "Preed: I dont want toni to lose, she is so entertaining, but this is probably t…"
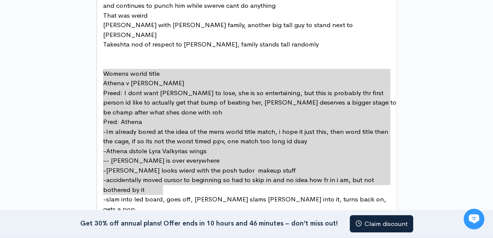
drag, startPoint x: 189, startPoint y: 195, endPoint x: 69, endPoint y: 78, distance: 167.3
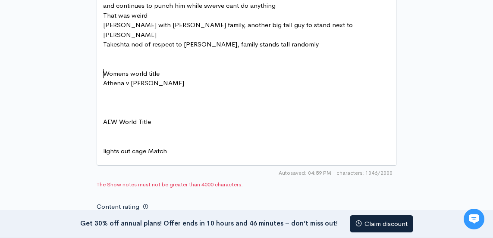
click at [128, 98] on pre "​" at bounding box center [249, 103] width 297 height 10
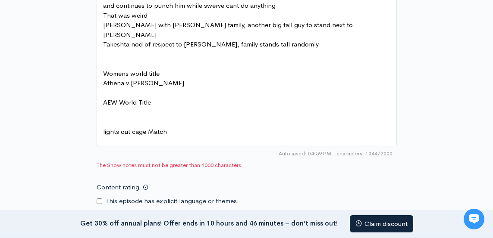
click at [126, 108] on pre "​" at bounding box center [249, 113] width 297 height 10
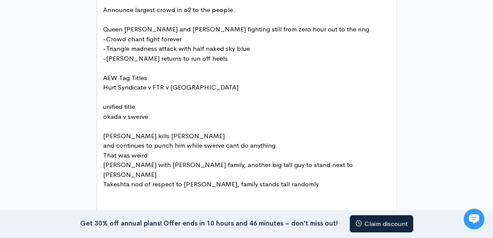
scroll to position [745, 0]
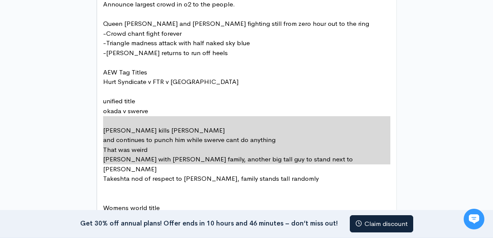
type textarea "and continues to punch him while swerve cant do anything That was weird Wardlow…"
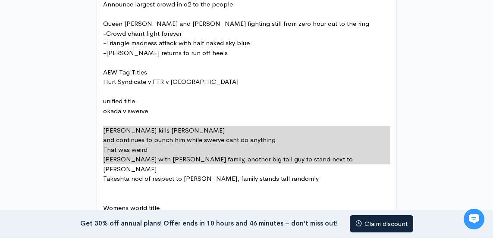
drag, startPoint x: 328, startPoint y: 165, endPoint x: 104, endPoint y: 126, distance: 228.0
click at [138, 193] on pre "​" at bounding box center [249, 198] width 297 height 10
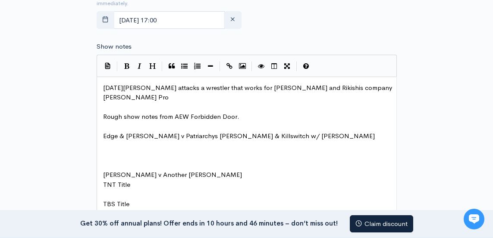
scroll to position [474, 0]
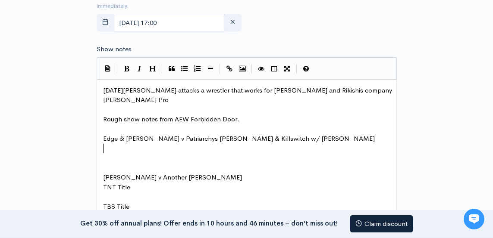
click at [135, 153] on pre "​" at bounding box center [249, 158] width 297 height 10
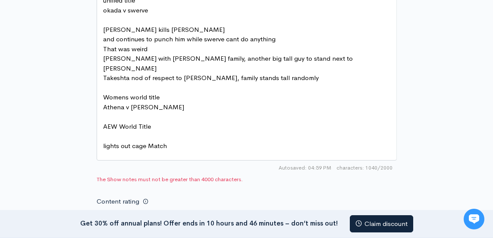
scroll to position [823, 0]
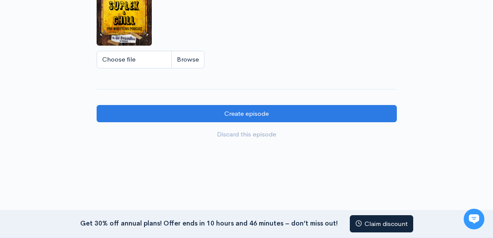
scroll to position [1182, 0]
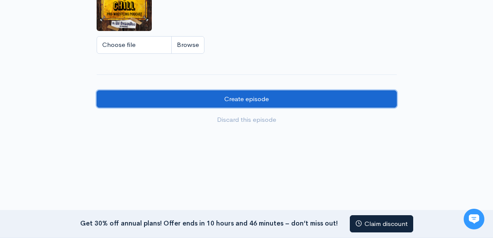
click at [246, 90] on input "Create episode" at bounding box center [247, 99] width 300 height 18
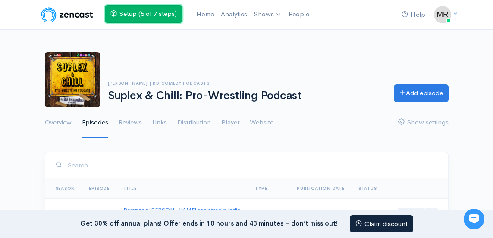
click at [159, 9] on link "Setup (5 of 7 steps)" at bounding box center [144, 14] width 78 height 18
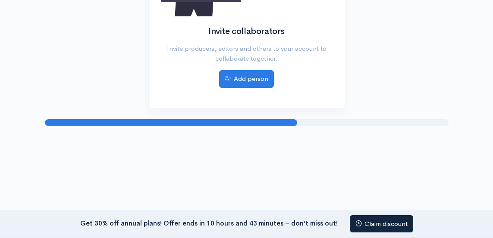
scroll to position [143, 0]
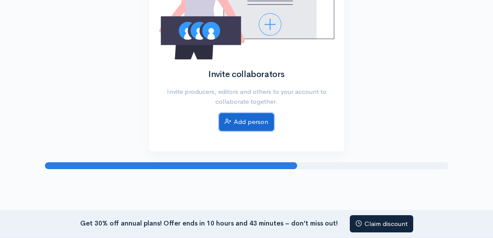
click at [260, 119] on link "Add person" at bounding box center [246, 122] width 55 height 18
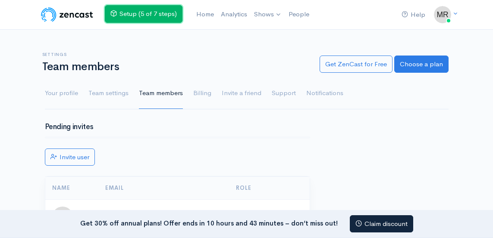
click at [152, 16] on link "Setup (5 of 7 steps)" at bounding box center [144, 14] width 78 height 18
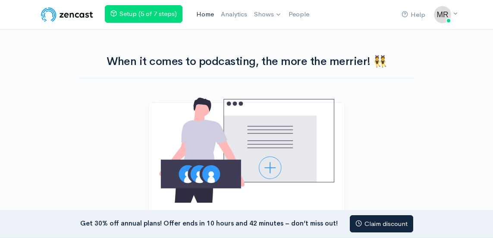
click at [206, 12] on link "Home" at bounding box center [205, 14] width 25 height 19
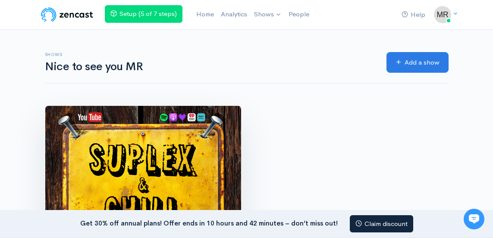
click at [96, 146] on img at bounding box center [143, 204] width 196 height 196
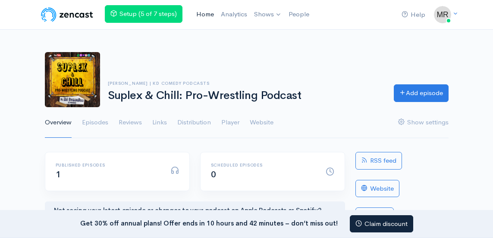
click at [209, 17] on link "Home" at bounding box center [205, 14] width 25 height 19
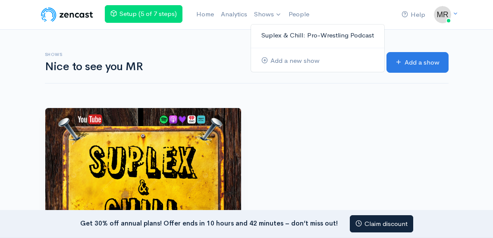
click at [277, 31] on link "Suplex & Chill: Pro-Wrestling Podcast" at bounding box center [317, 35] width 133 height 15
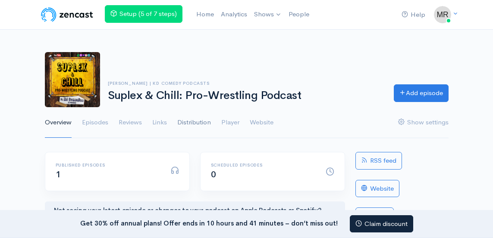
click at [206, 125] on link "Distribution" at bounding box center [194, 122] width 34 height 31
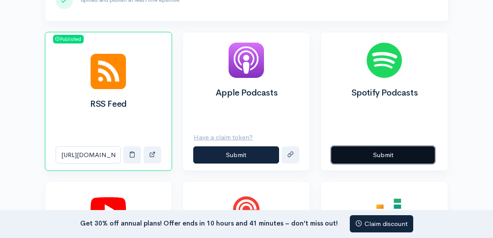
click at [401, 150] on button "Submit" at bounding box center [382, 156] width 103 height 18
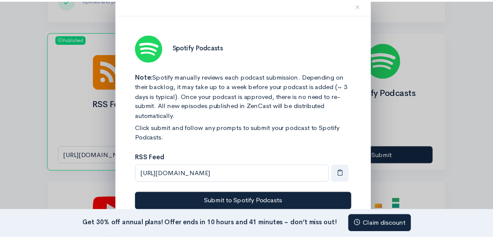
scroll to position [26, 0]
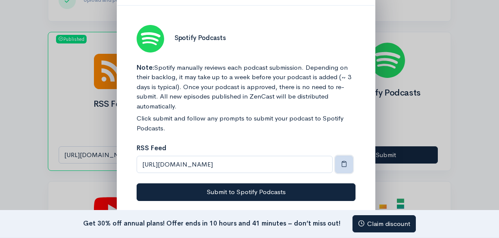
click at [348, 162] on button "button" at bounding box center [344, 165] width 18 height 18
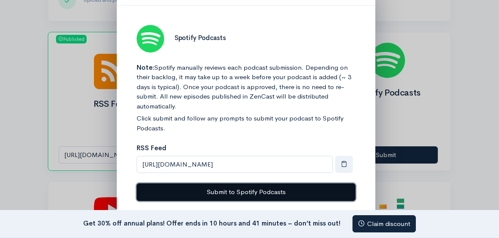
click at [303, 194] on button "Submit to Spotify Podcasts" at bounding box center [246, 193] width 219 height 18
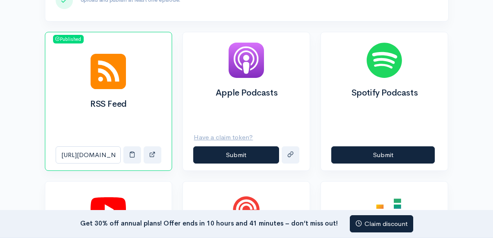
scroll to position [0, 0]
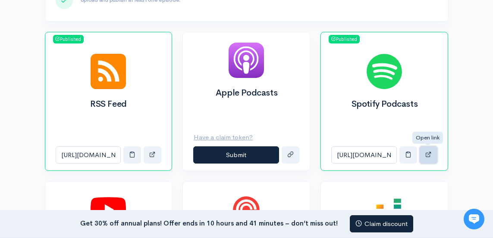
click at [426, 149] on button "button" at bounding box center [428, 156] width 18 height 18
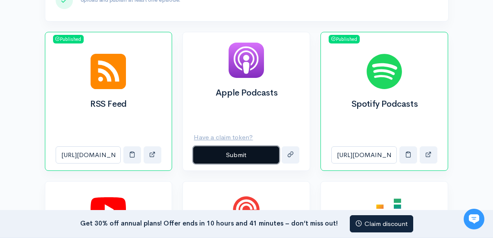
click at [228, 156] on button "Submit" at bounding box center [236, 156] width 86 height 18
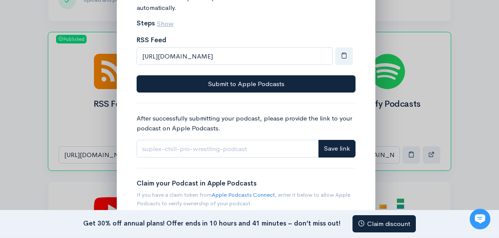
scroll to position [103, 0]
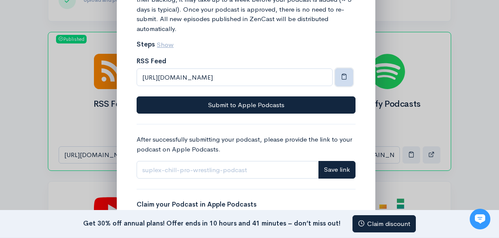
click at [344, 72] on button "button" at bounding box center [344, 78] width 18 height 18
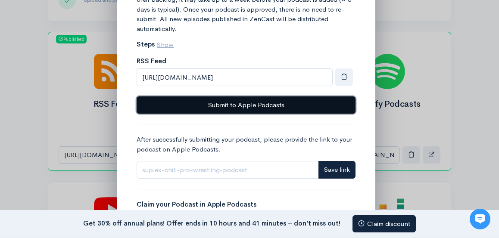
click at [304, 102] on div "Note: Apple manually reviews each podcast submission. Depending on their backlo…" at bounding box center [246, 49] width 219 height 129
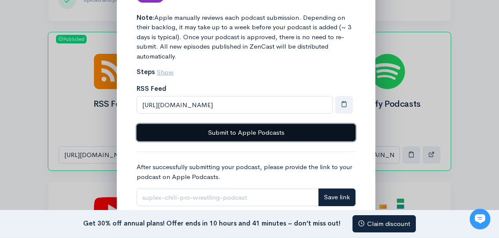
scroll to position [60, 0]
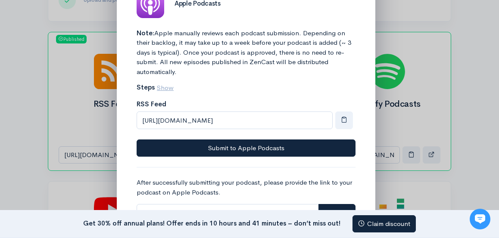
click at [253, 160] on div "Note: Apple manually reviews each podcast submission. Depending on their backlo…" at bounding box center [246, 179] width 219 height 302
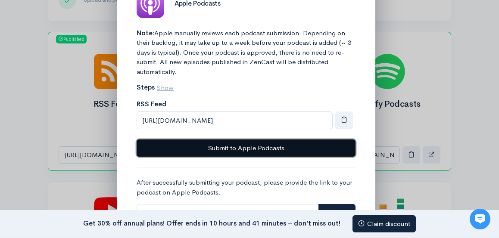
click at [255, 148] on button "Submit to Apple Podcasts" at bounding box center [246, 149] width 219 height 18
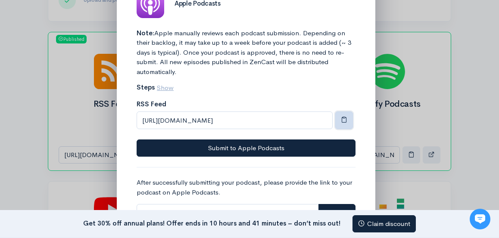
click at [348, 120] on button "button" at bounding box center [344, 121] width 18 height 18
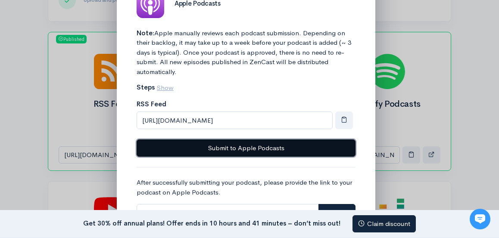
click at [308, 147] on button "Submit to Apple Podcasts" at bounding box center [246, 149] width 219 height 18
